Goal: Use online tool/utility: Utilize a website feature to perform a specific function

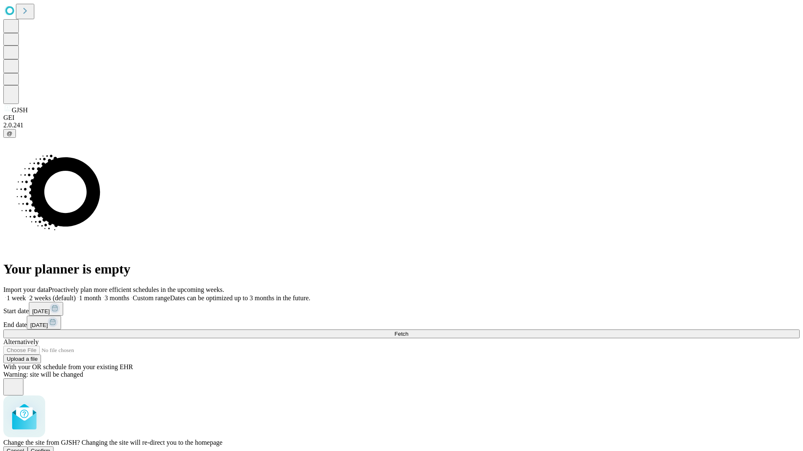
click at [51, 448] on span "Confirm" at bounding box center [41, 451] width 20 height 6
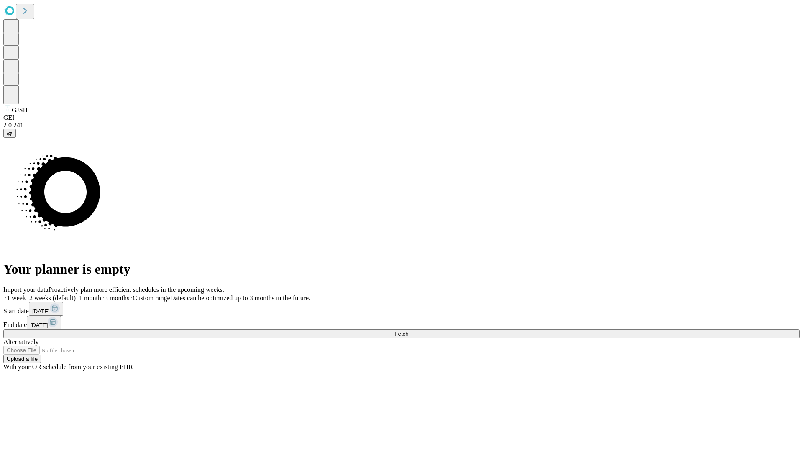
click at [76, 295] on label "2 weeks (default)" at bounding box center [51, 298] width 50 height 7
click at [408, 331] on span "Fetch" at bounding box center [401, 334] width 14 height 6
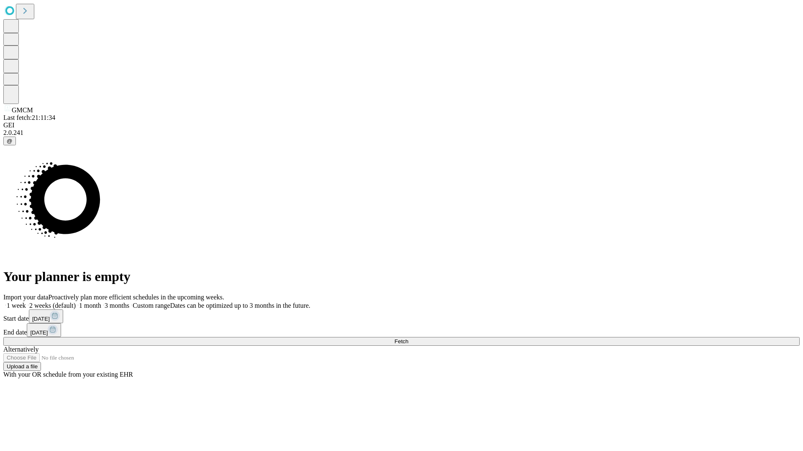
click at [76, 302] on label "2 weeks (default)" at bounding box center [51, 305] width 50 height 7
click at [408, 339] on span "Fetch" at bounding box center [401, 342] width 14 height 6
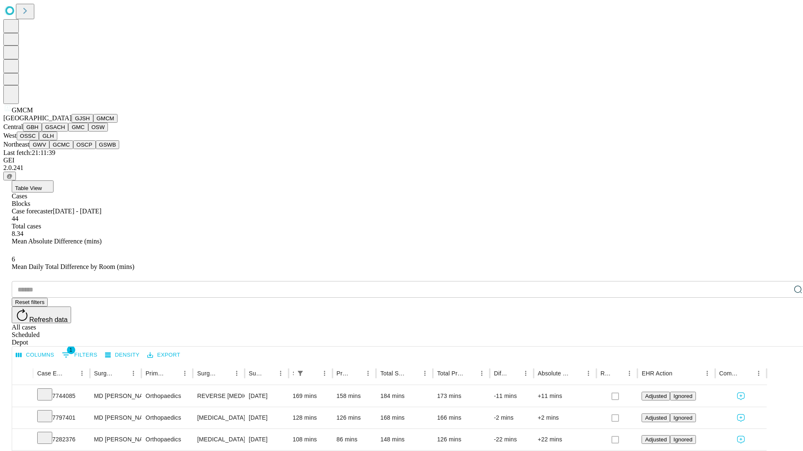
click at [42, 132] on button "GBH" at bounding box center [32, 127] width 19 height 9
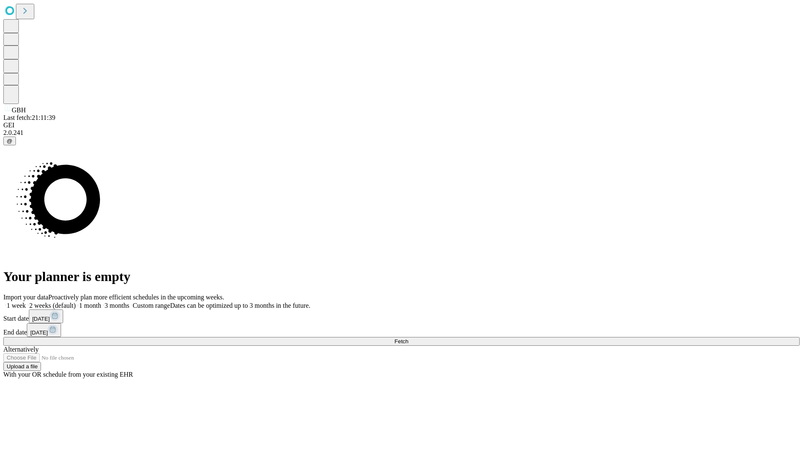
click at [76, 302] on label "2 weeks (default)" at bounding box center [51, 305] width 50 height 7
click at [408, 339] on span "Fetch" at bounding box center [401, 342] width 14 height 6
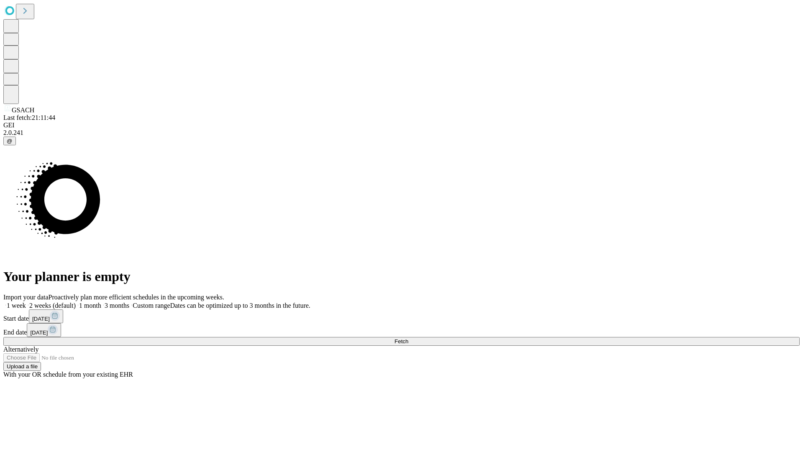
click at [76, 302] on label "2 weeks (default)" at bounding box center [51, 305] width 50 height 7
click at [408, 339] on span "Fetch" at bounding box center [401, 342] width 14 height 6
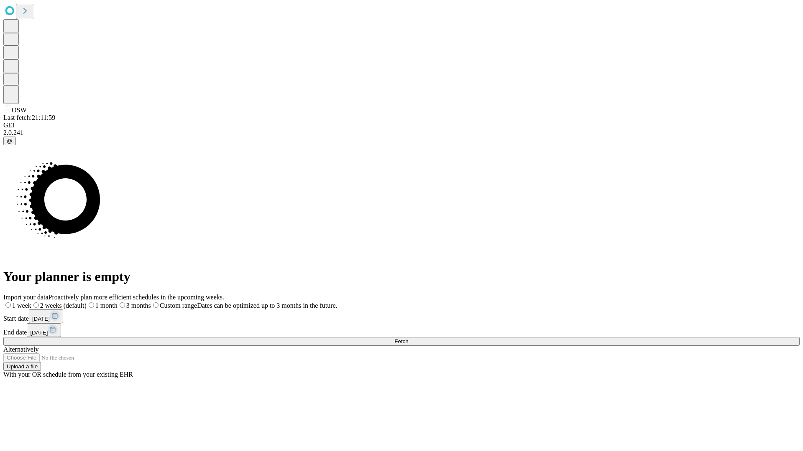
click at [87, 302] on label "2 weeks (default)" at bounding box center [58, 305] width 55 height 7
click at [408, 339] on span "Fetch" at bounding box center [401, 342] width 14 height 6
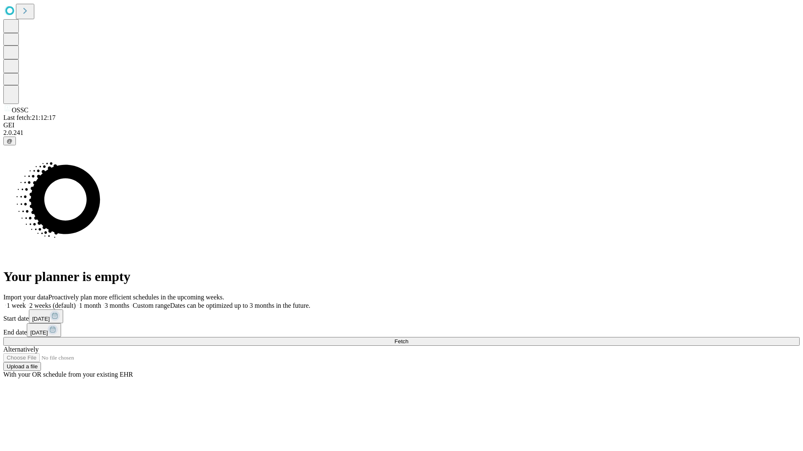
click at [76, 302] on label "2 weeks (default)" at bounding box center [51, 305] width 50 height 7
click at [408, 339] on span "Fetch" at bounding box center [401, 342] width 14 height 6
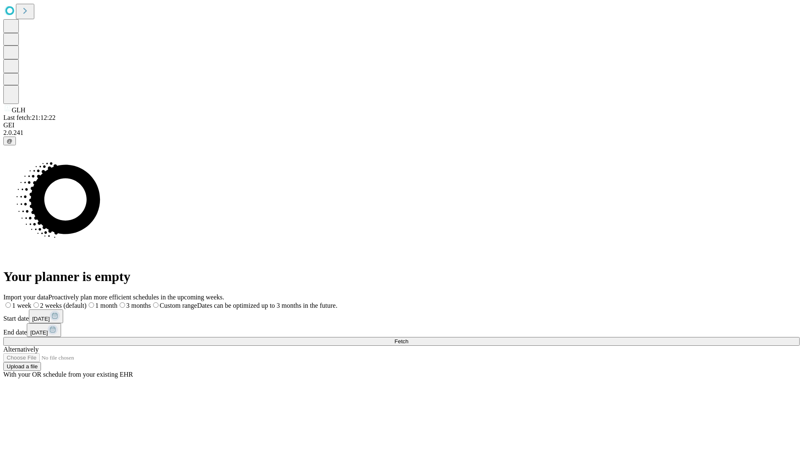
click at [408, 339] on span "Fetch" at bounding box center [401, 342] width 14 height 6
click at [76, 302] on label "2 weeks (default)" at bounding box center [51, 305] width 50 height 7
click at [408, 339] on span "Fetch" at bounding box center [401, 342] width 14 height 6
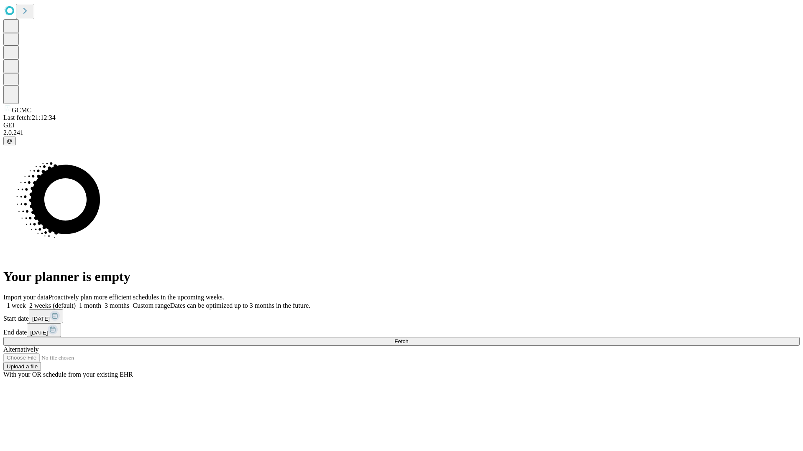
click at [76, 302] on label "2 weeks (default)" at bounding box center [51, 305] width 50 height 7
click at [408, 339] on span "Fetch" at bounding box center [401, 342] width 14 height 6
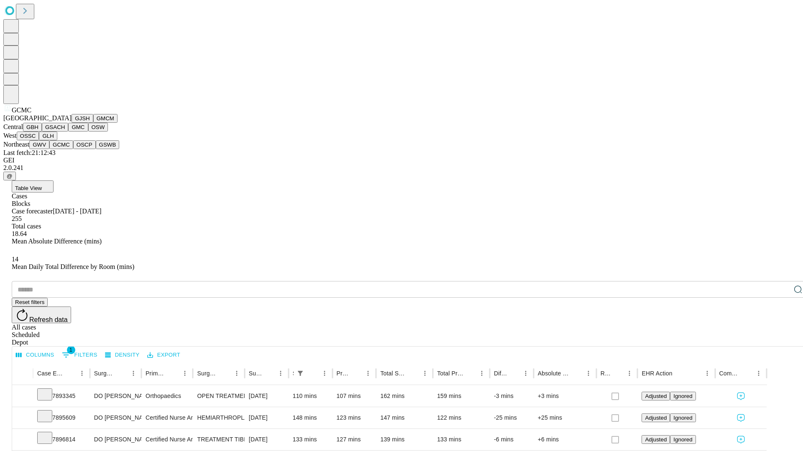
click at [73, 149] on button "OSCP" at bounding box center [84, 144] width 23 height 9
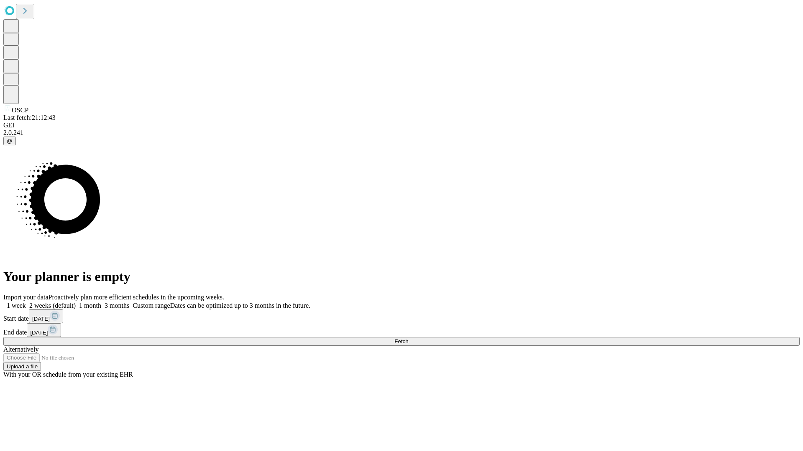
click at [408, 339] on span "Fetch" at bounding box center [401, 342] width 14 height 6
